Goal: Transaction & Acquisition: Purchase product/service

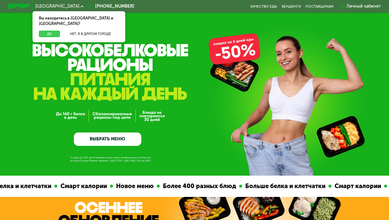
click at [56, 31] on button "Да" at bounding box center [49, 34] width 21 height 7
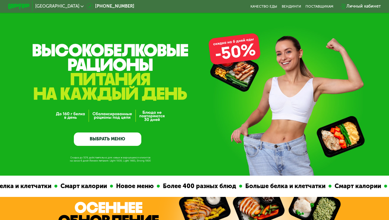
click at [117, 138] on link "ВЫБРАТЬ МЕНЮ" at bounding box center [107, 138] width 67 height 13
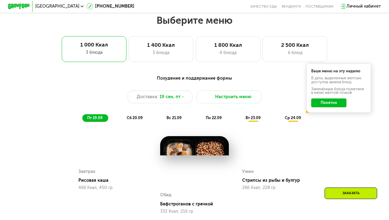
scroll to position [345, 0]
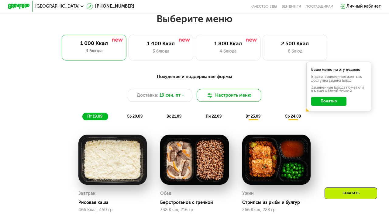
click at [217, 95] on button "Настроить меню" at bounding box center [228, 95] width 65 height 13
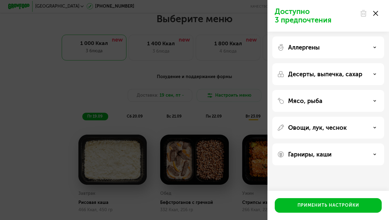
click at [375, 12] on icon at bounding box center [375, 13] width 5 height 5
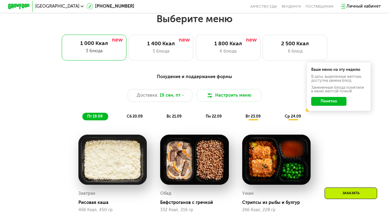
click at [328, 101] on button "Понятно" at bounding box center [328, 101] width 35 height 9
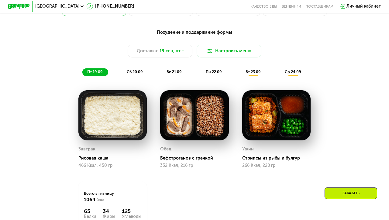
scroll to position [295, 0]
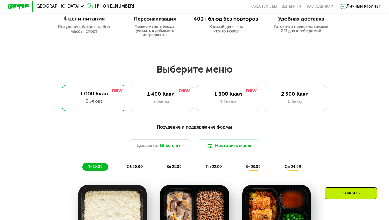
click at [167, 82] on div "Выберите меню 1 000 Ккал 3 блюда 1 400 Ккал 3 блюда 1 800 Ккал 4 блюда 2 500 Кк…" at bounding box center [194, 87] width 389 height 48
click at [172, 101] on div "3 блюда" at bounding box center [160, 101] width 53 height 6
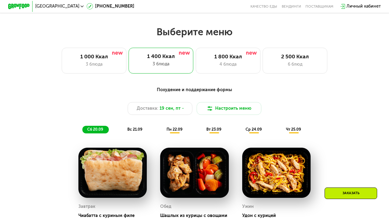
scroll to position [310, 0]
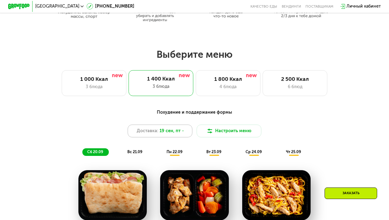
click at [169, 132] on span "19 сен, пт" at bounding box center [169, 131] width 21 height 6
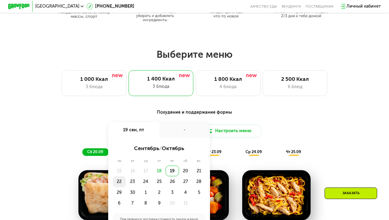
click at [118, 181] on div "22" at bounding box center [119, 181] width 13 height 11
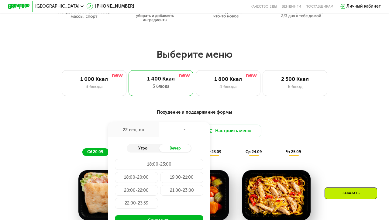
click at [144, 148] on div "Утро" at bounding box center [143, 148] width 32 height 8
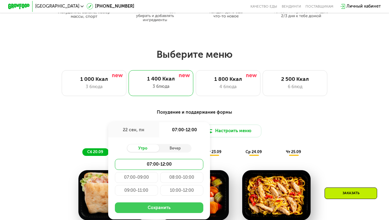
click at [155, 205] on button "Сохранить" at bounding box center [159, 207] width 89 height 11
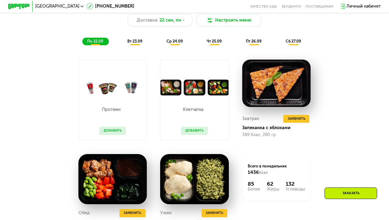
scroll to position [416, 0]
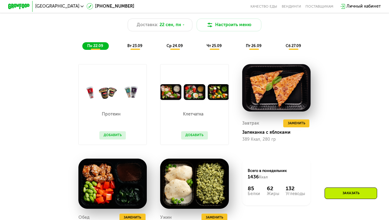
click at [135, 49] on div "вт 23.09" at bounding box center [135, 46] width 26 height 8
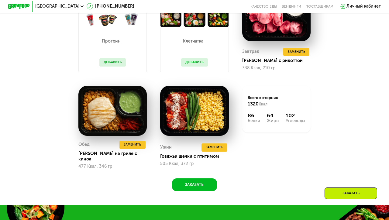
scroll to position [392, 0]
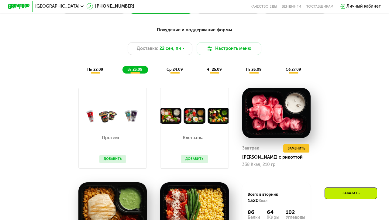
click at [180, 69] on span "ср 24.09" at bounding box center [174, 69] width 16 height 5
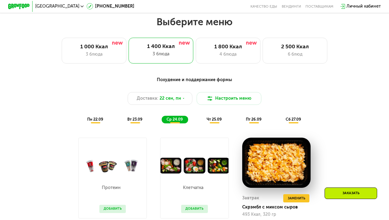
scroll to position [371, 0]
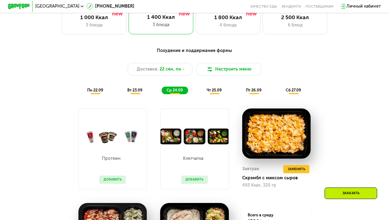
click at [217, 84] on div "Похудение и поддержание формы Доставка: [DATE] Настроить меню пн 22.09 вт 23.09…" at bounding box center [194, 70] width 319 height 47
click at [216, 89] on span "чт 25.09" at bounding box center [213, 90] width 15 height 5
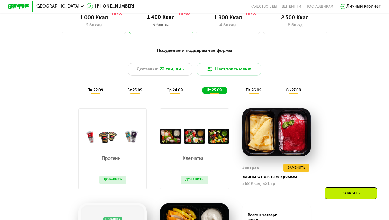
click at [249, 93] on div "пт 26.09" at bounding box center [254, 91] width 26 height 8
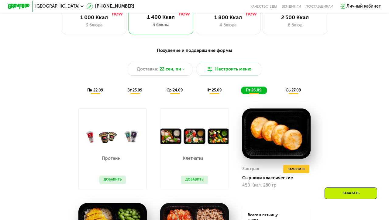
click at [285, 92] on div "сб 27.09" at bounding box center [294, 91] width 26 height 8
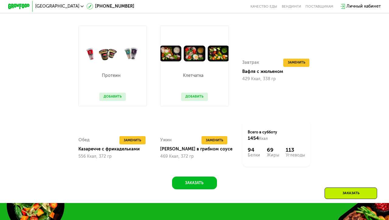
scroll to position [463, 0]
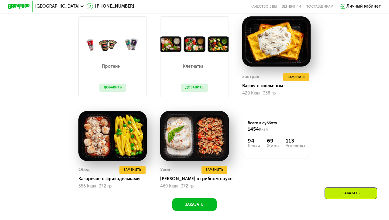
click at [349, 192] on div "Заказать" at bounding box center [350, 193] width 53 height 12
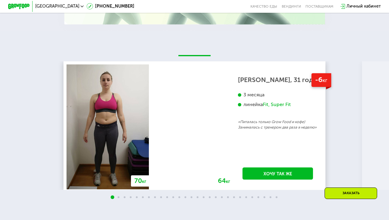
scroll to position [1056, 0]
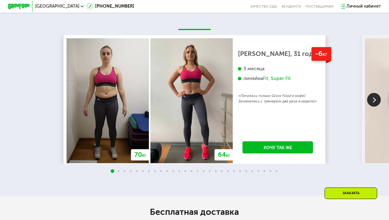
click at [374, 101] on img at bounding box center [374, 100] width 14 height 14
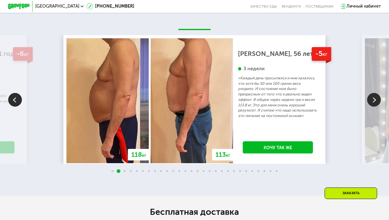
click at [373, 102] on img at bounding box center [374, 100] width 14 height 14
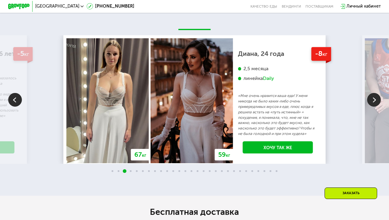
click at [373, 102] on img at bounding box center [374, 100] width 14 height 14
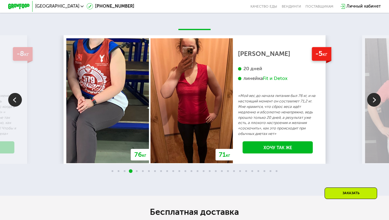
click at [373, 102] on img at bounding box center [374, 100] width 14 height 14
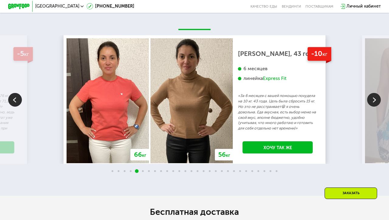
click at [373, 99] on img at bounding box center [374, 100] width 14 height 14
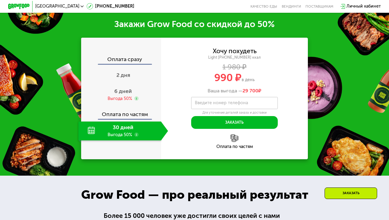
scroll to position [674, 0]
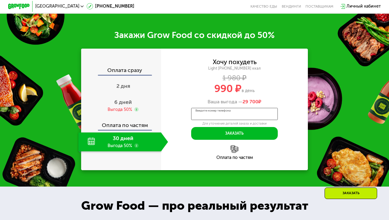
click at [261, 116] on input "Введите номер телефона" at bounding box center [234, 114] width 86 height 12
type input "**********"
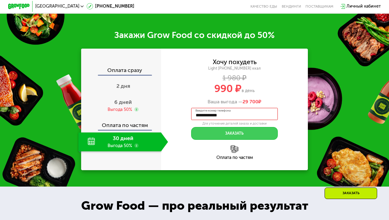
click at [260, 133] on button "Заказать" at bounding box center [234, 133] width 86 height 13
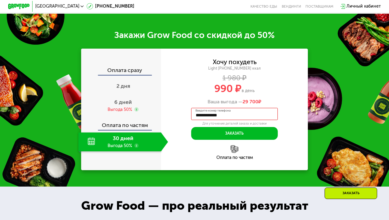
click at [243, 115] on input "**********" at bounding box center [234, 114] width 86 height 12
click at [306, 138] on div "**********" at bounding box center [234, 99] width 147 height 80
click at [134, 104] on div "6 дней Выгода 50%" at bounding box center [123, 105] width 90 height 19
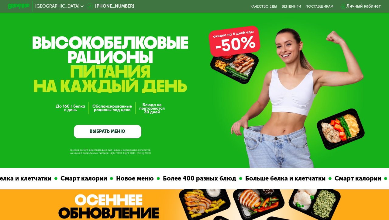
scroll to position [0, 0]
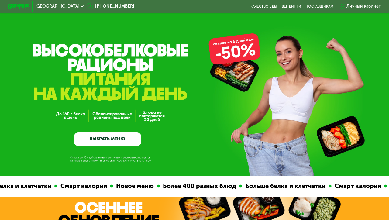
click at [357, 6] on div "Личный кабинет" at bounding box center [363, 6] width 34 height 6
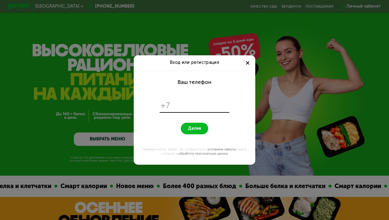
click at [186, 101] on input "tel" at bounding box center [200, 105] width 56 height 10
type input "**********"
click at [189, 135] on form "**********" at bounding box center [194, 117] width 115 height 94
click at [190, 128] on span "Далее" at bounding box center [194, 128] width 13 height 5
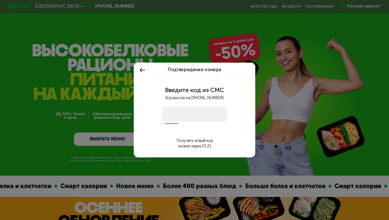
click at [184, 116] on input "number" at bounding box center [195, 114] width 66 height 15
type input "****"
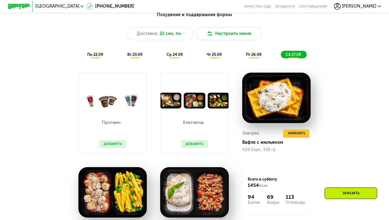
scroll to position [397, 0]
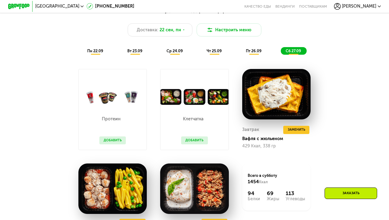
click at [189, 143] on button "Добавить" at bounding box center [194, 140] width 26 height 8
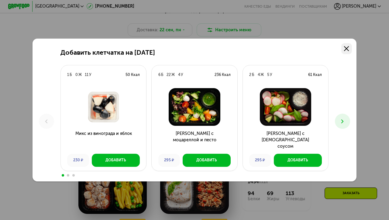
click at [351, 46] on link at bounding box center [346, 48] width 11 height 11
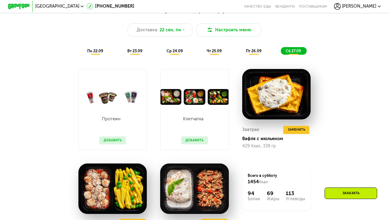
click at [115, 143] on button "Добавить" at bounding box center [112, 140] width 26 height 8
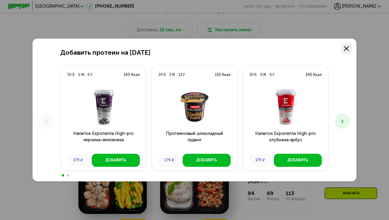
click at [346, 49] on icon at bounding box center [346, 48] width 5 height 5
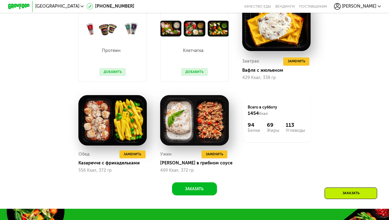
scroll to position [519, 0]
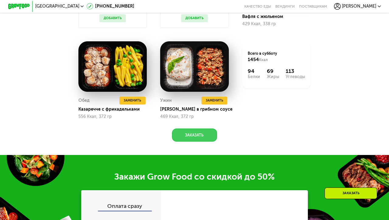
click at [197, 134] on button "Заказать" at bounding box center [194, 134] width 45 height 13
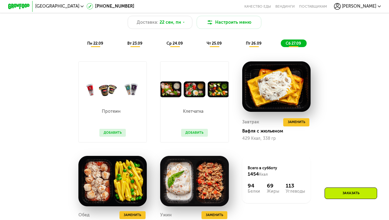
scroll to position [316, 0]
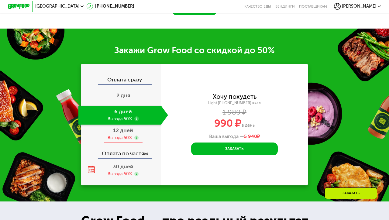
click at [111, 135] on div "Выгода 50%" at bounding box center [119, 138] width 25 height 6
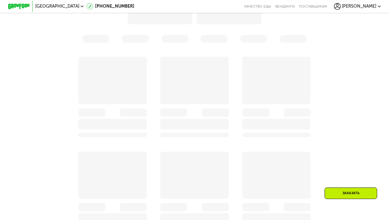
scroll to position [406, 0]
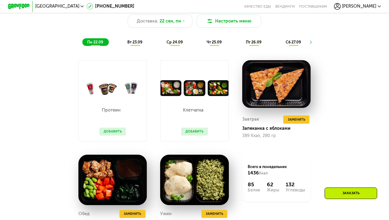
click at [313, 40] on div at bounding box center [309, 43] width 15 height 16
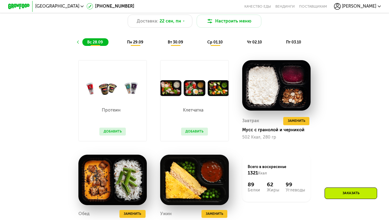
click at [310, 43] on div "Похудение и поддержание формы Доставка: [DATE] Настроить меню вс 28.09 пн 29.09…" at bounding box center [194, 22] width 319 height 47
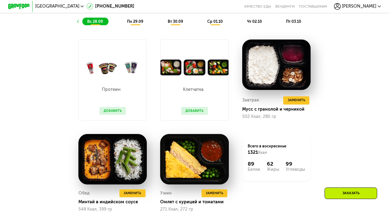
scroll to position [349, 0]
